Goal: Task Accomplishment & Management: Manage account settings

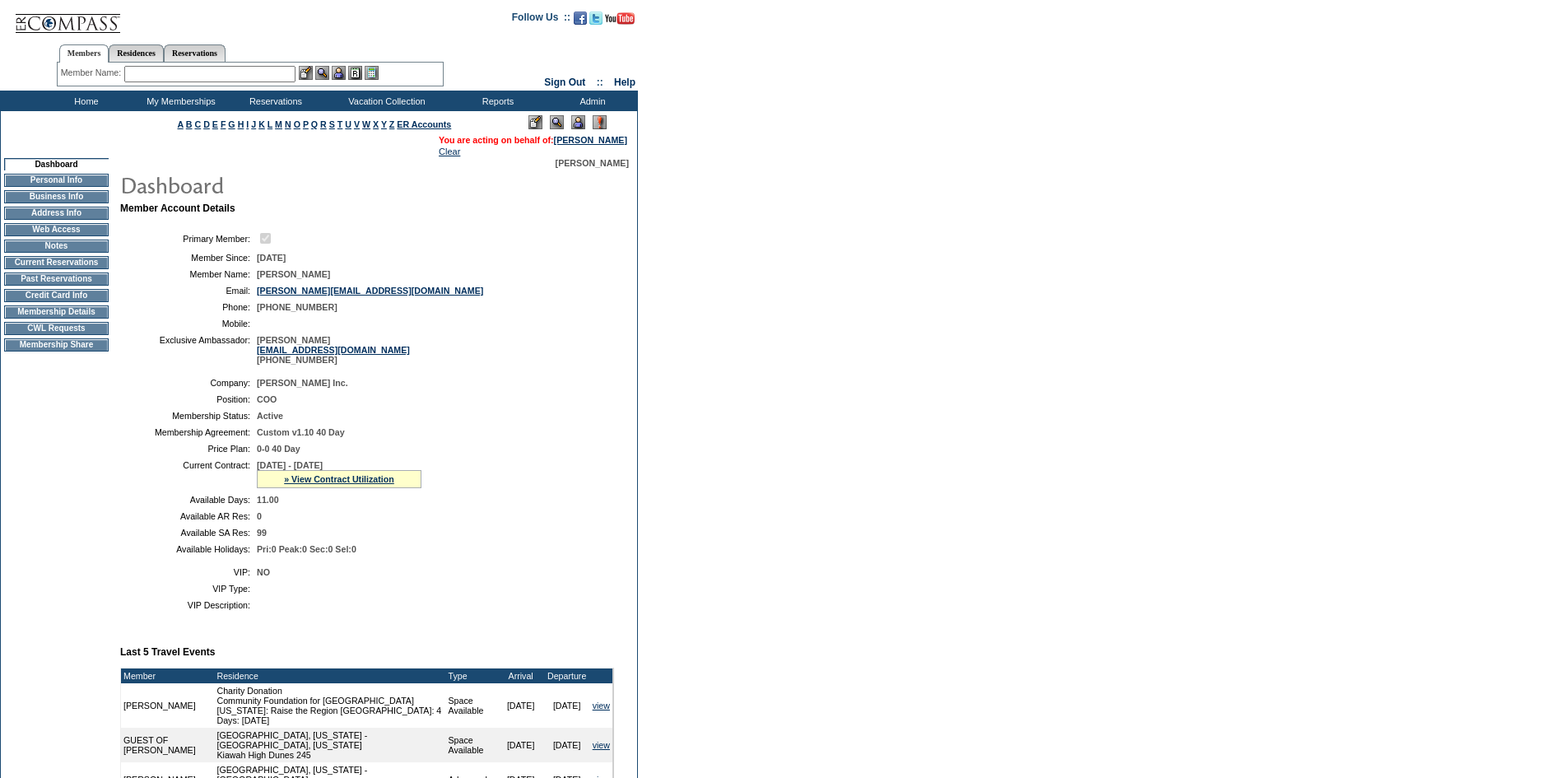
click at [696, 456] on form "Follow Us ::" at bounding box center [784, 535] width 1568 height 1071
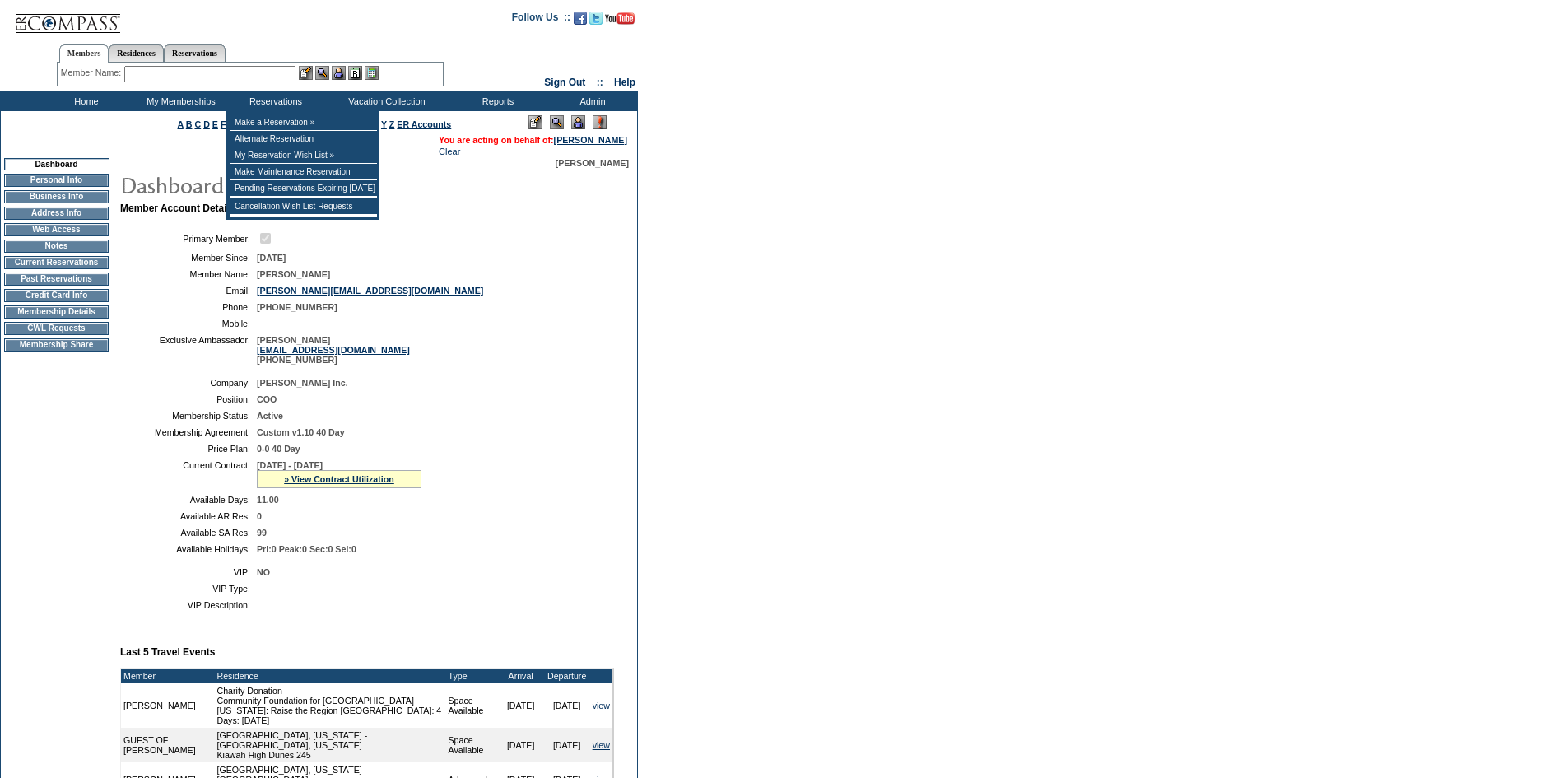
click at [247, 78] on input "text" at bounding box center [209, 75] width 171 height 17
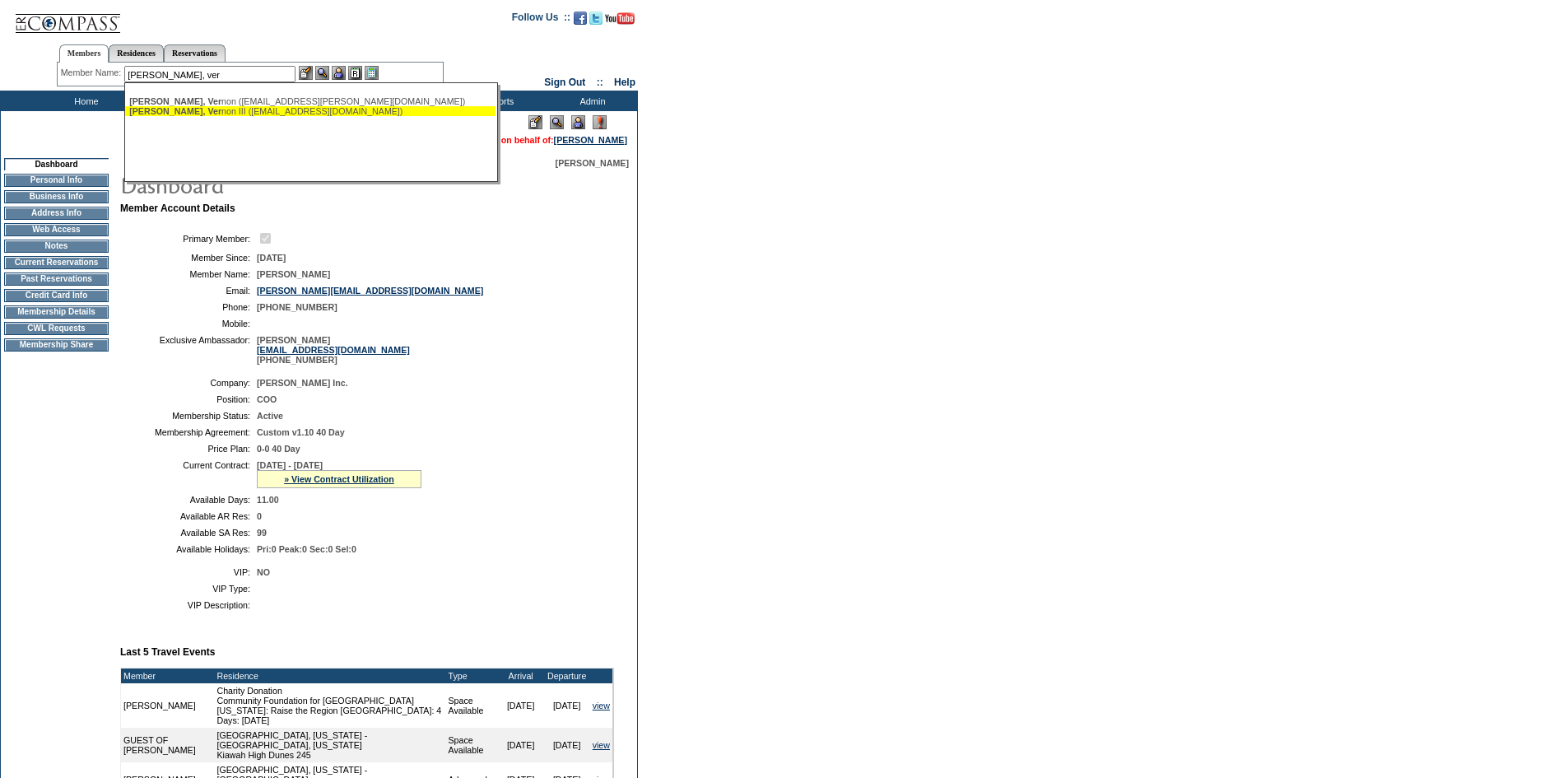
click at [240, 107] on div "[PERSON_NAME], Ver non III ([EMAIL_ADDRESS][DOMAIN_NAME])" at bounding box center [310, 111] width 362 height 10
type input "[PERSON_NAME] ([EMAIL_ADDRESS][DOMAIN_NAME])"
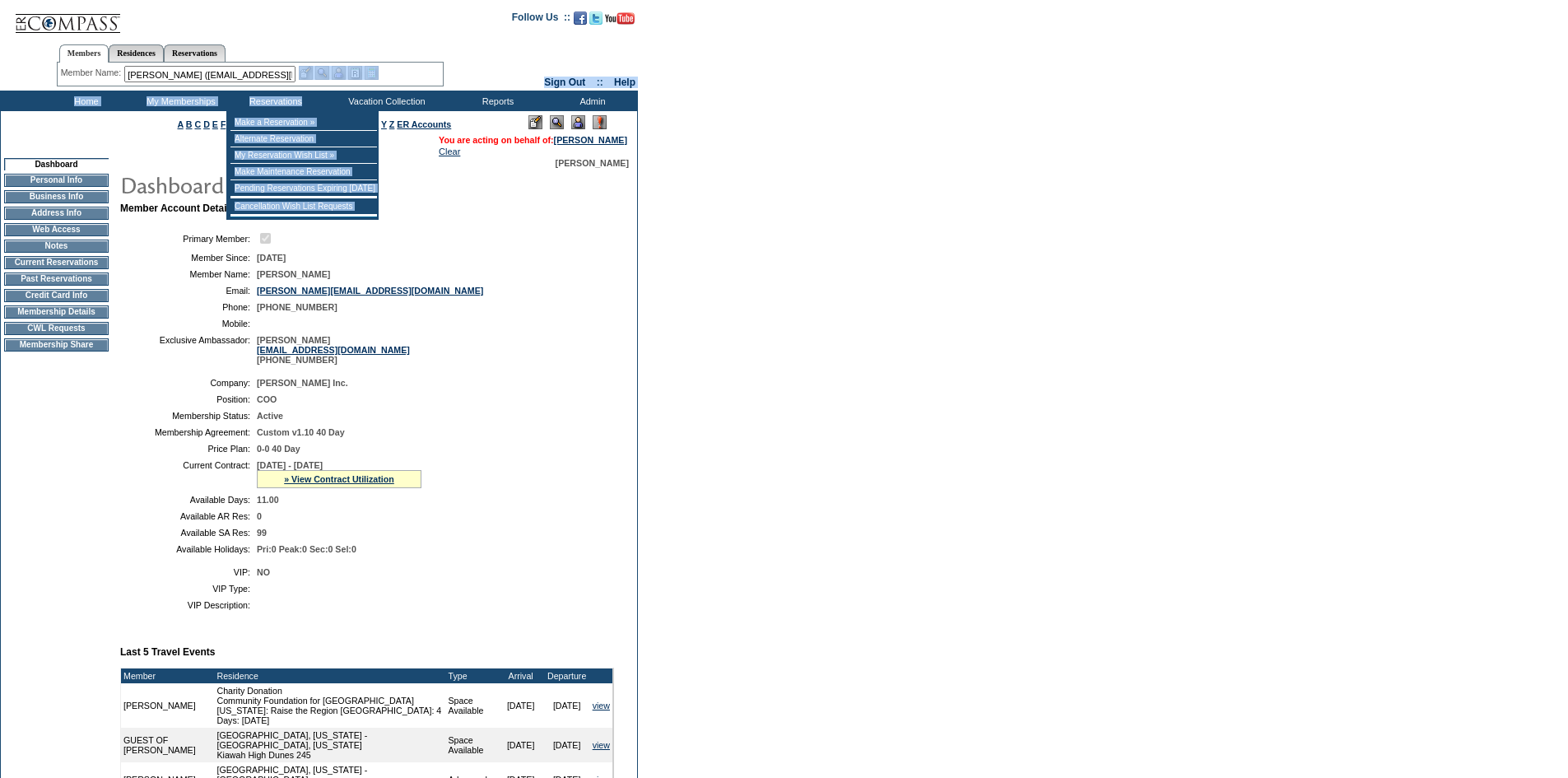
drag, startPoint x: 240, startPoint y: 107, endPoint x: 250, endPoint y: 92, distance: 18.0
click at [250, 92] on form "Follow Us ::" at bounding box center [784, 535] width 1568 height 1071
click at [312, 74] on img at bounding box center [306, 73] width 14 height 14
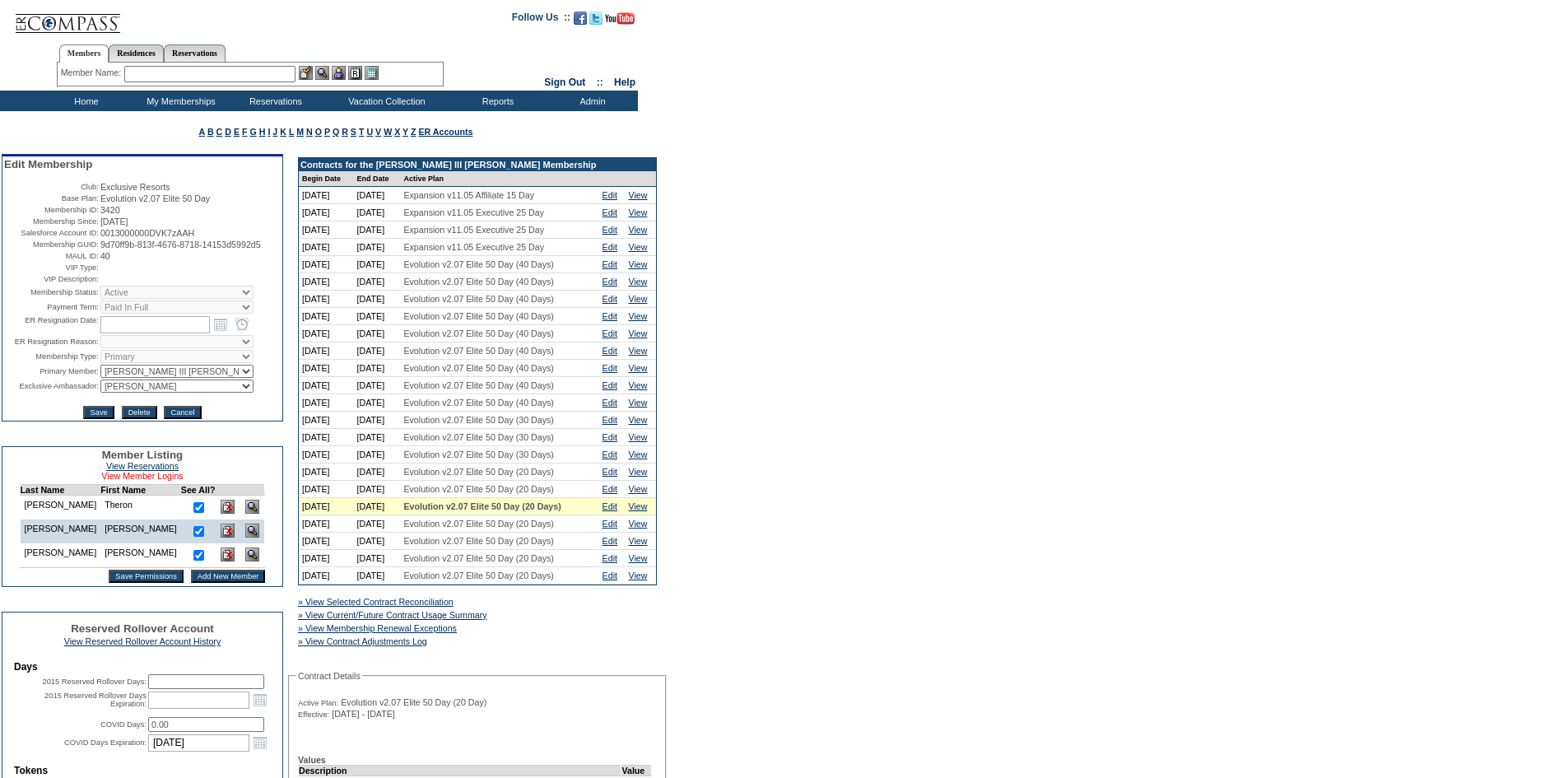
click at [157, 481] on link "View Member Logins" at bounding box center [142, 476] width 81 height 10
